Goal: Check status: Check status

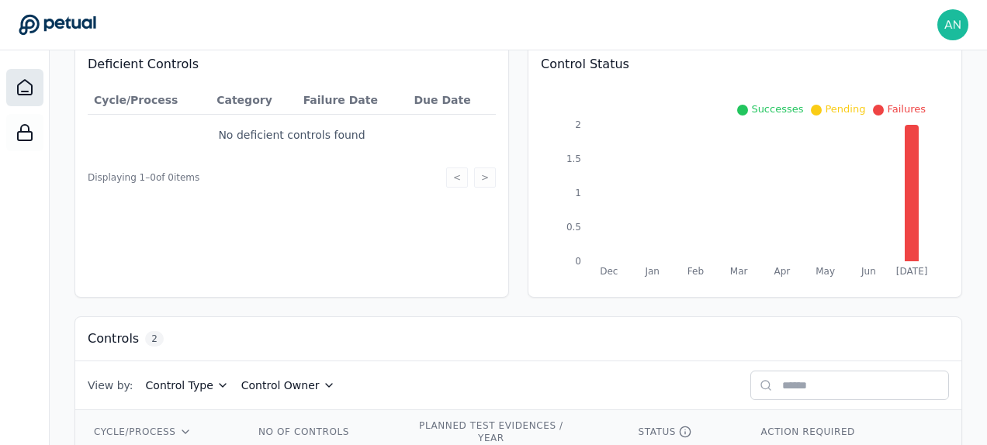
scroll to position [296, 0]
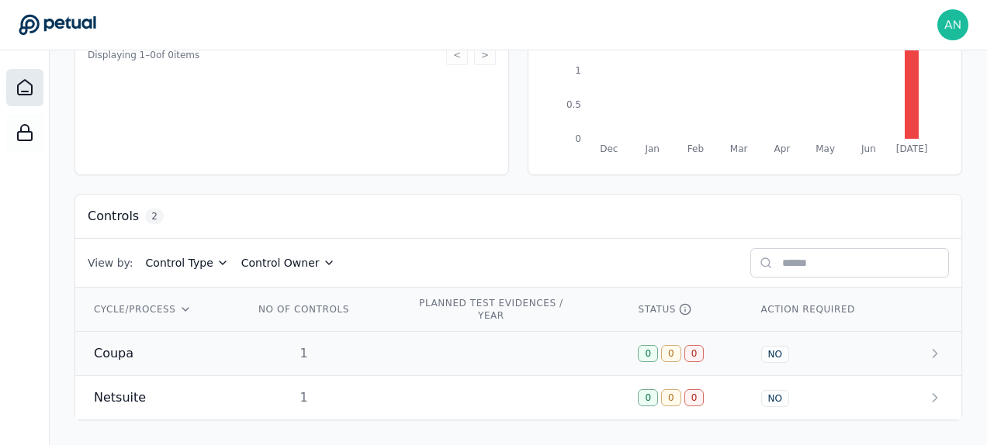
click at [212, 367] on td "Coupa" at bounding box center [155, 354] width 160 height 44
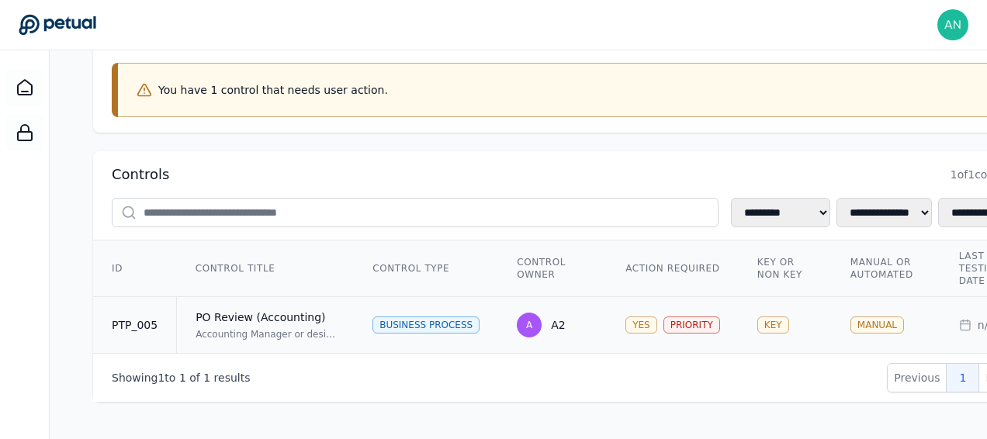
click at [278, 334] on td "PO Review (Accounting) Accounting Manager or designee reviews Chart of Accounts…" at bounding box center [266, 325] width 178 height 57
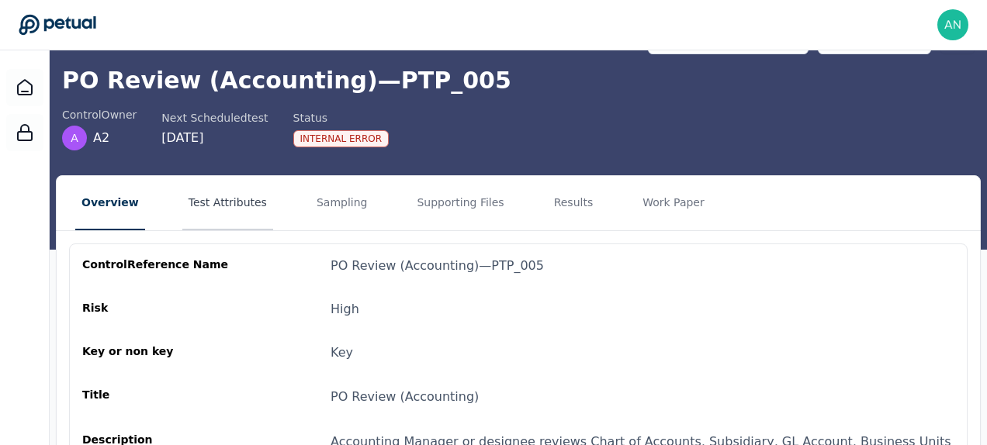
click at [237, 209] on button "Test Attributes" at bounding box center [227, 203] width 91 height 54
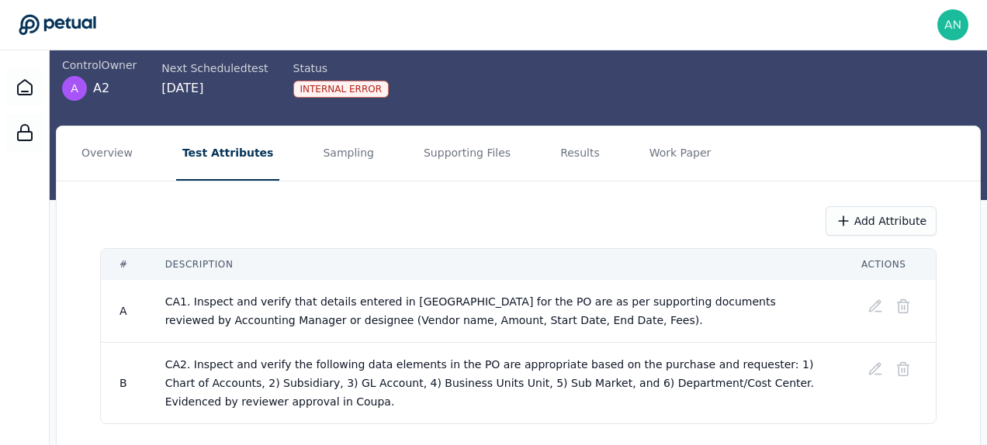
scroll to position [157, 0]
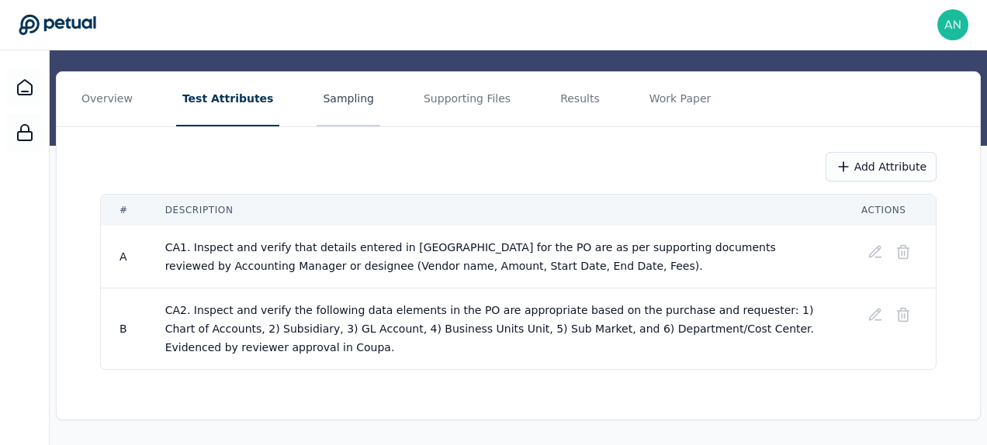
click at [358, 95] on button "Sampling" at bounding box center [348, 99] width 64 height 54
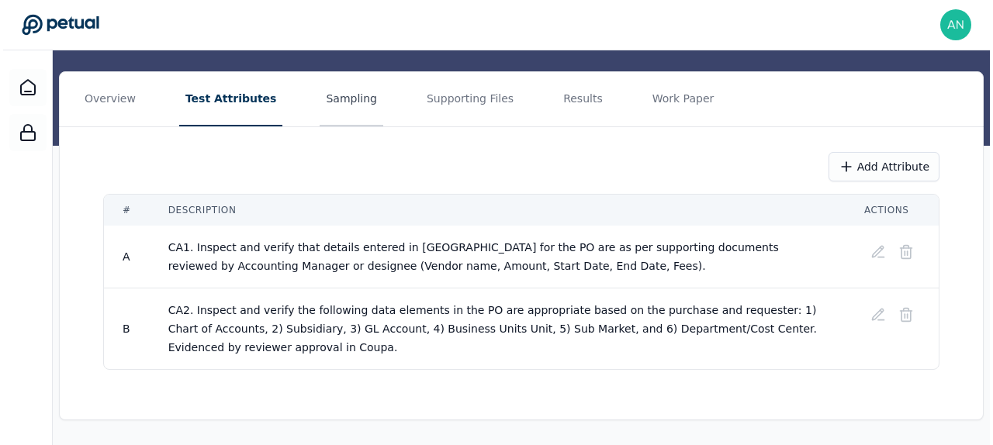
scroll to position [0, 0]
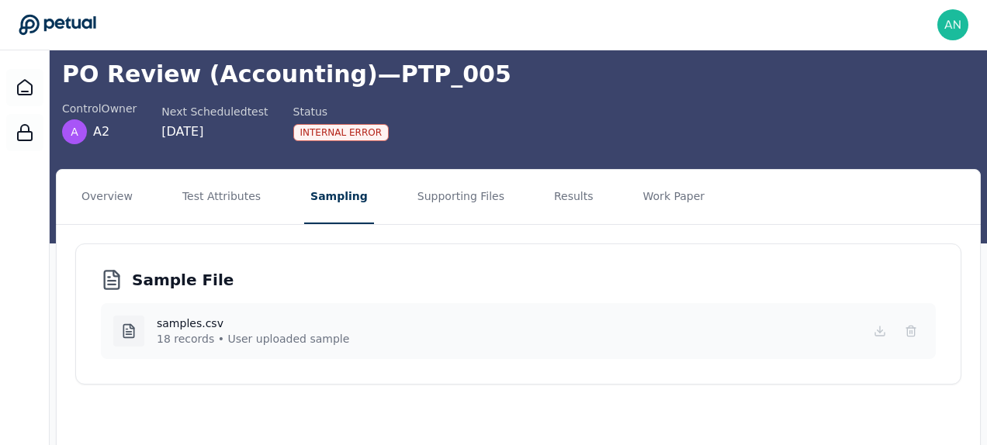
scroll to position [93, 0]
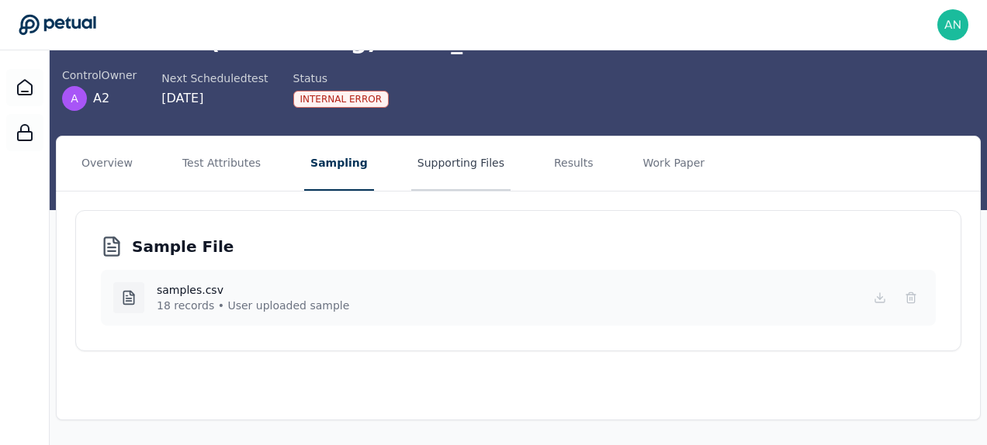
click at [418, 175] on button "Supporting Files" at bounding box center [460, 164] width 99 height 54
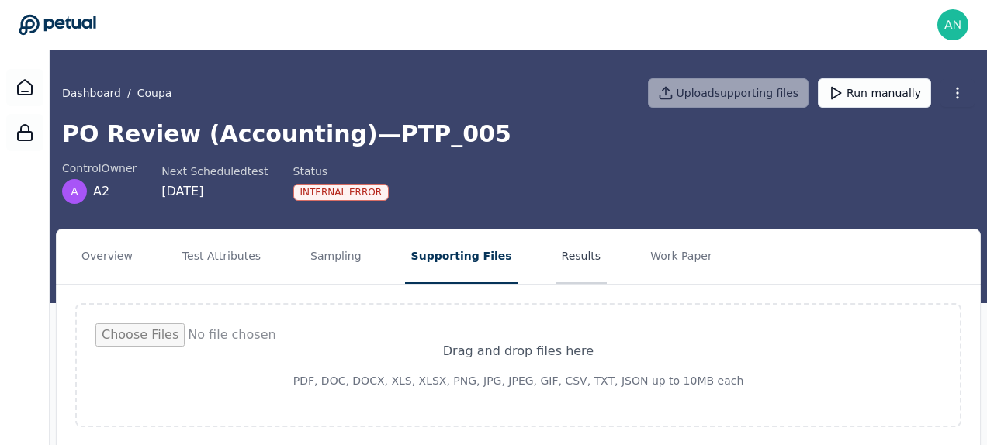
click at [555, 253] on button "Results" at bounding box center [581, 257] width 52 height 54
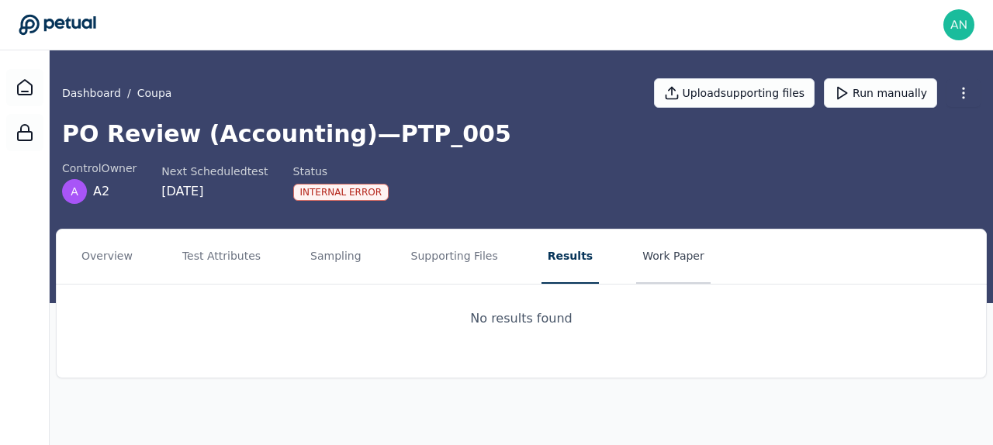
click at [680, 251] on button "Work Paper" at bounding box center [673, 257] width 74 height 54
click at [849, 95] on icon at bounding box center [842, 93] width 16 height 16
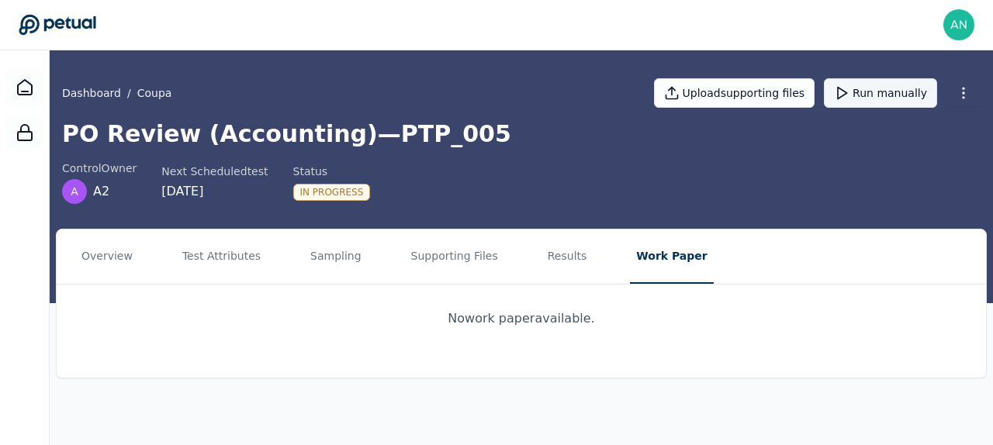
click at [604, 195] on div "control Owner A A2 Next Scheduled test [DATE] Status In Progress" at bounding box center [521, 182] width 918 height 43
click at [36, 89] on div at bounding box center [24, 87] width 37 height 37
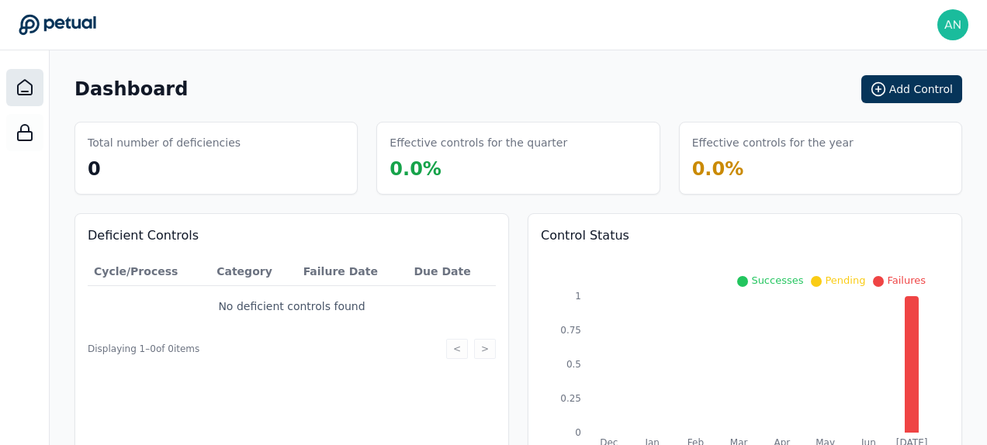
scroll to position [296, 0]
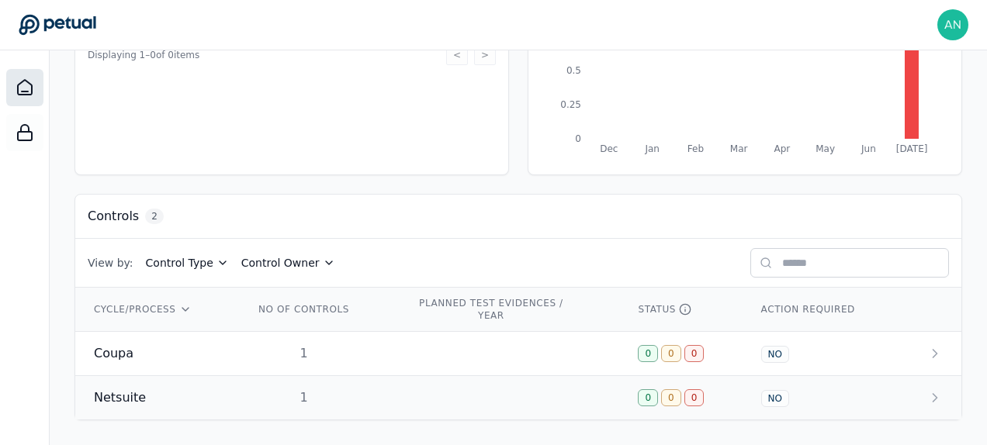
click at [195, 377] on td "Netsuite" at bounding box center [155, 398] width 160 height 44
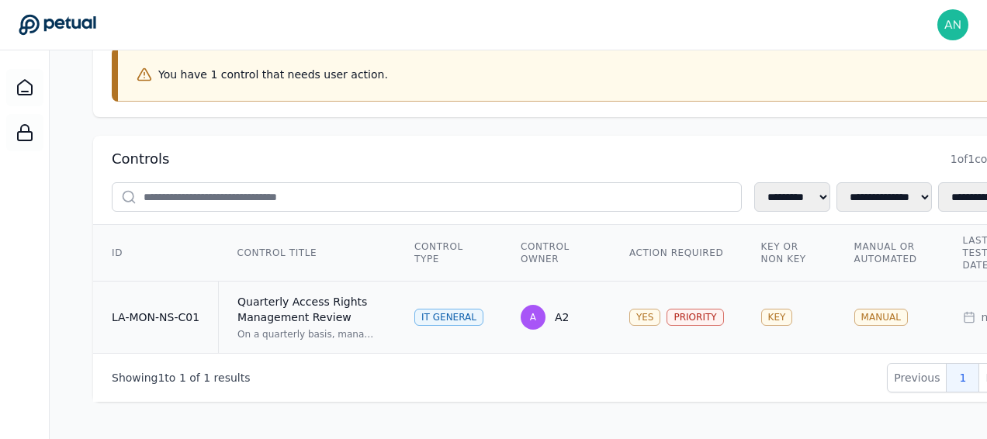
click at [296, 317] on div "Quarterly Access Rights Management Review" at bounding box center [307, 309] width 140 height 31
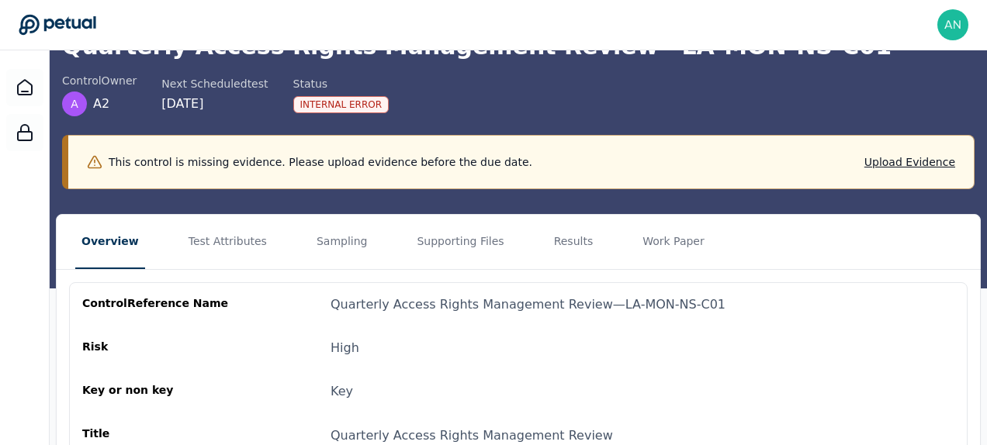
scroll to position [195, 0]
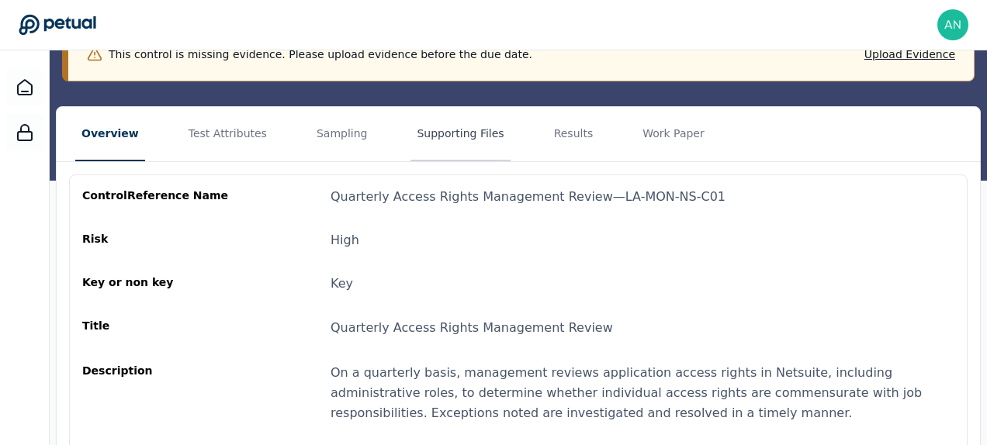
click at [472, 132] on button "Supporting Files" at bounding box center [459, 134] width 99 height 54
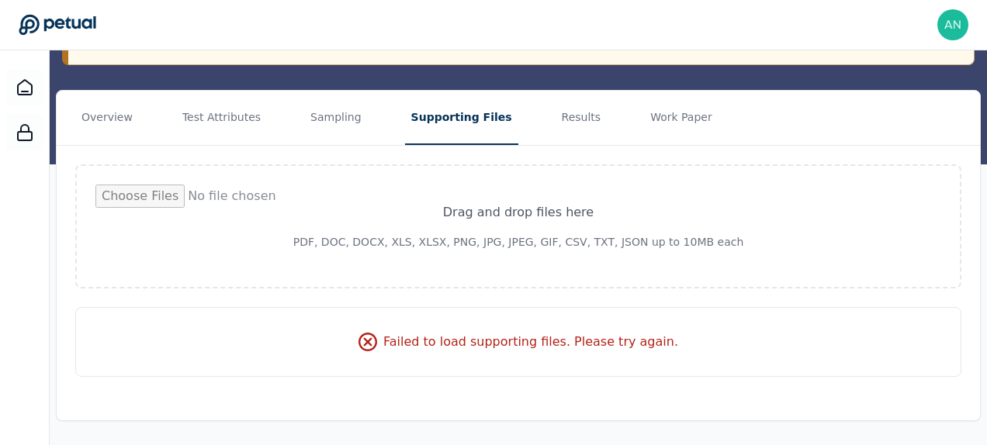
scroll to position [213, 0]
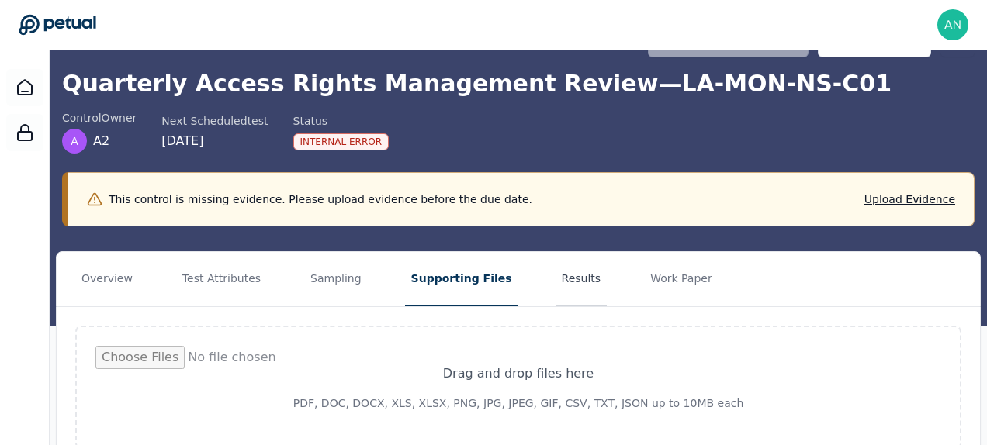
scroll to position [213, 0]
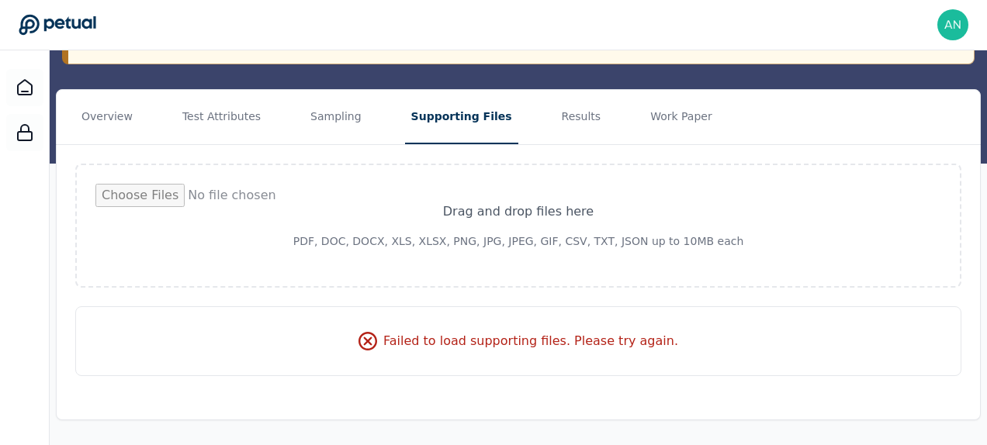
click at [532, 346] on div "Failed to load supporting files. Please try again." at bounding box center [518, 341] width 886 height 70
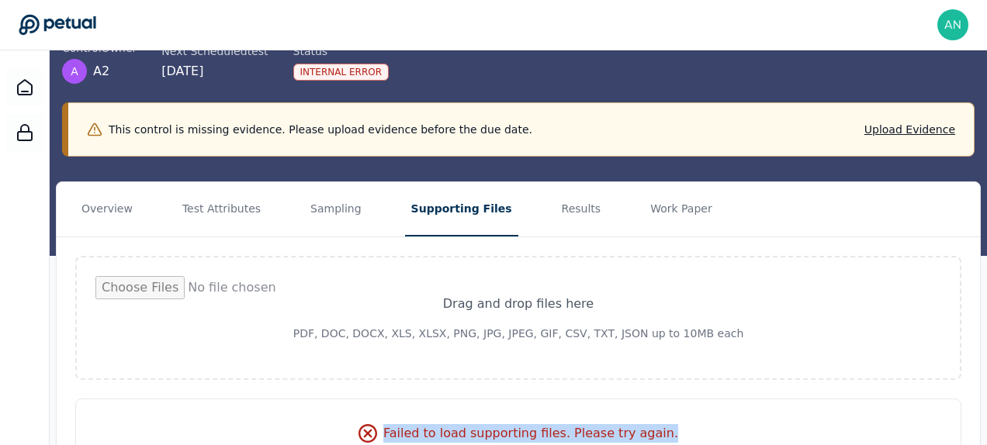
scroll to position [0, 0]
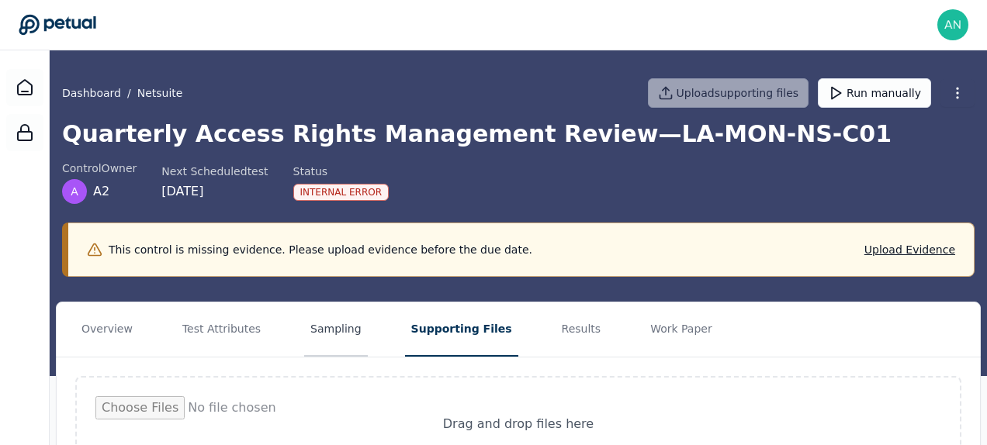
click at [309, 323] on button "Sampling" at bounding box center [336, 330] width 64 height 54
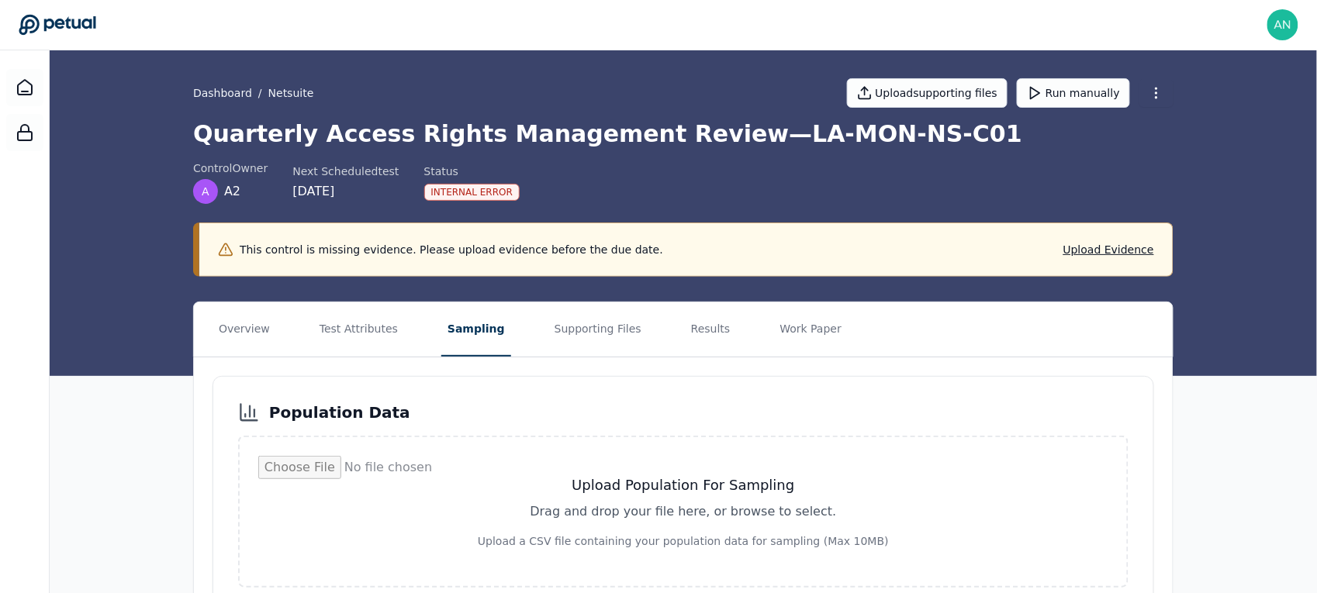
click at [103, 238] on div "Dashboard / Netsuite Upload supporting files Run manually Quarterly Access Righ…" at bounding box center [684, 213] width 1268 height 326
